Goal: Share content

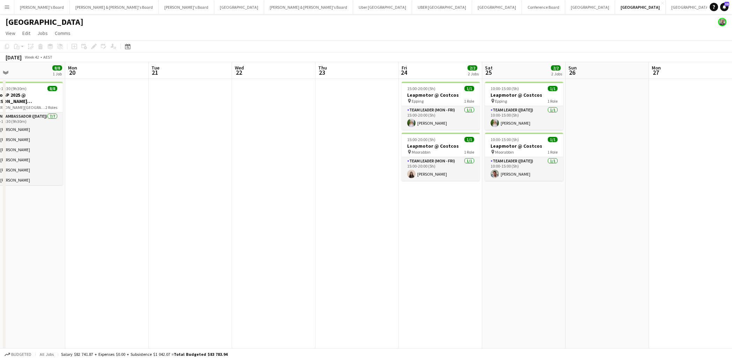
scroll to position [0, 269]
click at [412, 6] on button "UBER [GEOGRAPHIC_DATA] Close" at bounding box center [442, 7] width 60 height 14
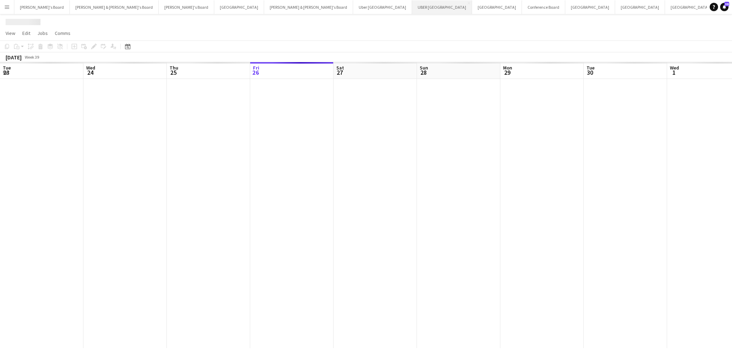
scroll to position [0, 167]
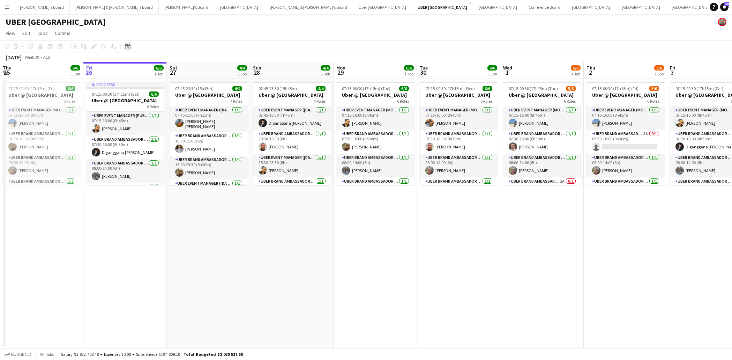
click at [127, 47] on icon "Date picker" at bounding box center [128, 47] width 6 height 6
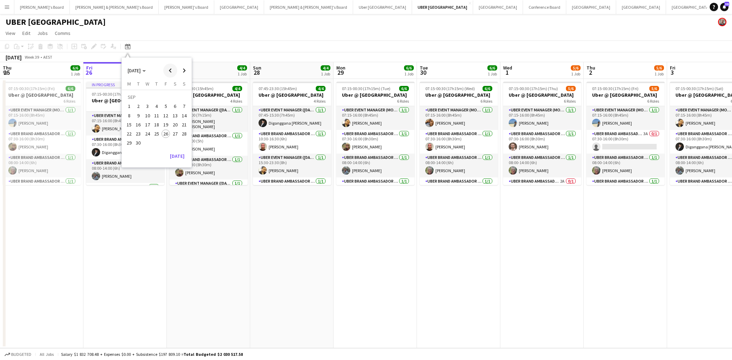
click at [169, 72] on span "Previous month" at bounding box center [170, 71] width 14 height 14
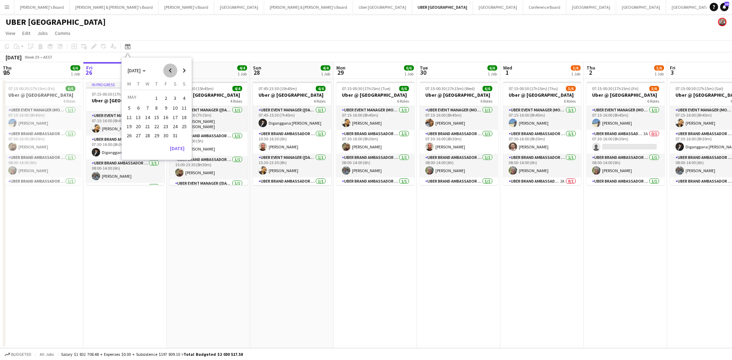
click at [169, 72] on span "Previous month" at bounding box center [170, 71] width 14 height 14
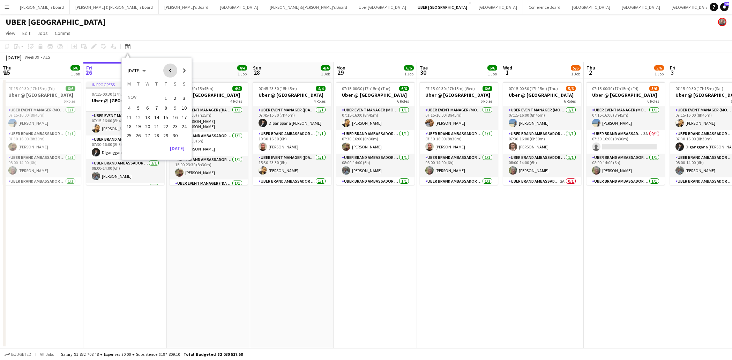
click at [169, 72] on span "Previous month" at bounding box center [170, 71] width 14 height 14
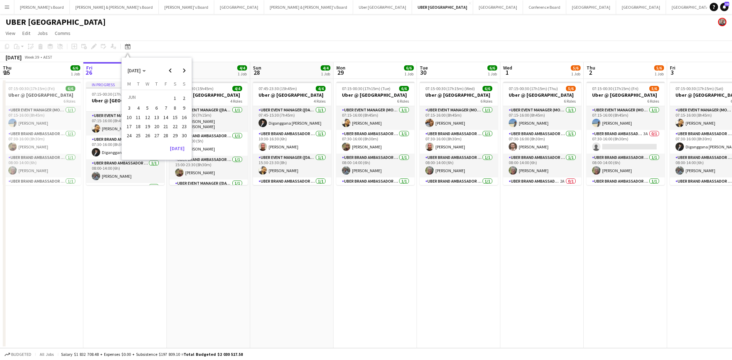
click at [149, 124] on span "19" at bounding box center [147, 126] width 8 height 8
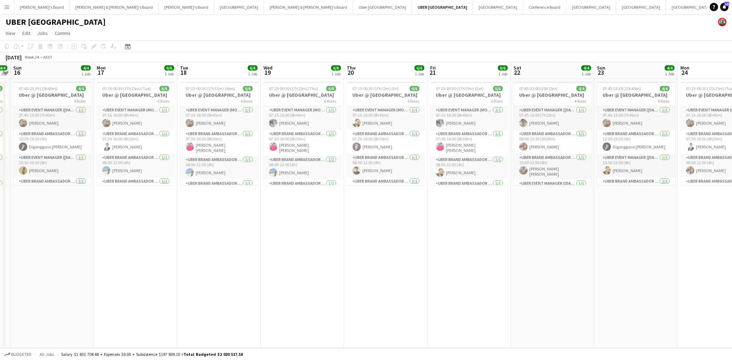
scroll to position [0, 0]
click at [264, 6] on button "[PERSON_NAME] & [PERSON_NAME]'s Board Close" at bounding box center [308, 7] width 89 height 14
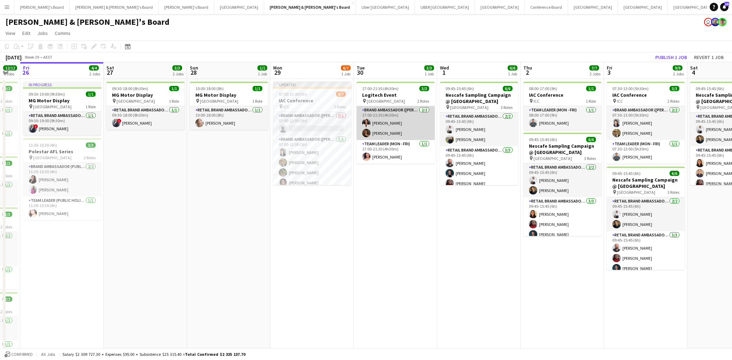
scroll to position [0, 247]
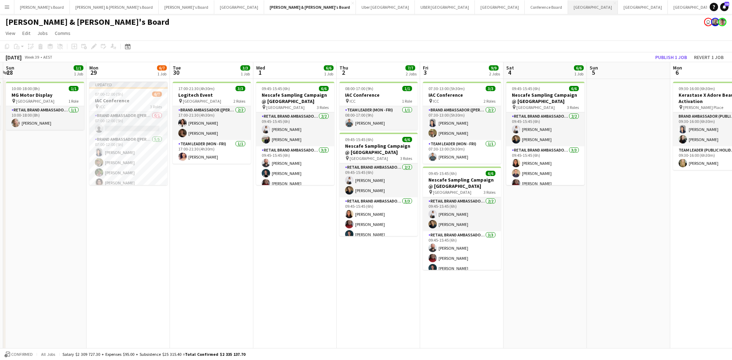
click at [568, 7] on button "Sydney Close" at bounding box center [593, 7] width 50 height 14
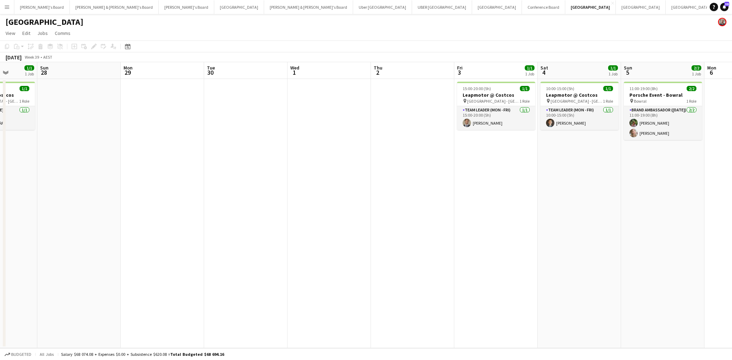
scroll to position [0, 214]
click at [677, 127] on app-card-role "Brand Ambassador ([DATE]) [DATE] 11:00-19:00 (8h) [PERSON_NAME] [PERSON_NAME]" at bounding box center [662, 123] width 78 height 34
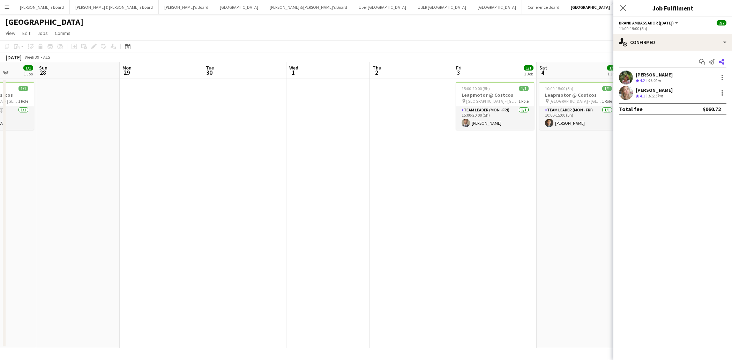
click at [725, 61] on app-icon "Share" at bounding box center [722, 62] width 10 height 10
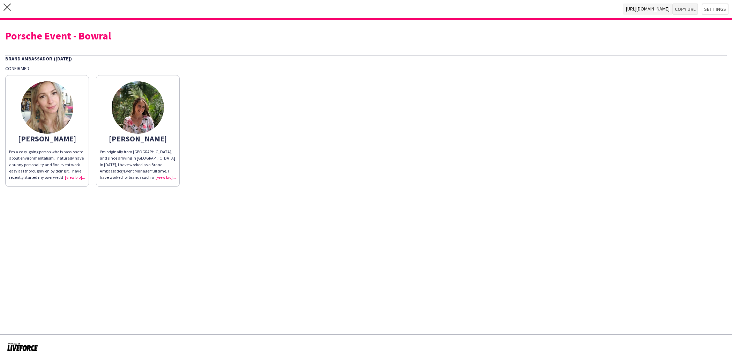
click at [687, 10] on button "Copy url" at bounding box center [686, 8] width 26 height 11
